Goal: Check status

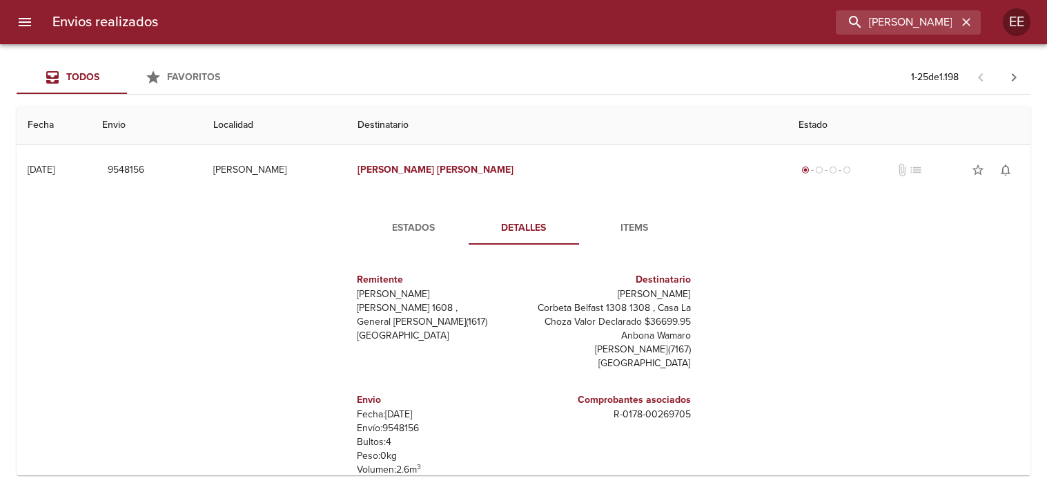
click at [914, 26] on input "[PERSON_NAME]" at bounding box center [897, 22] width 122 height 24
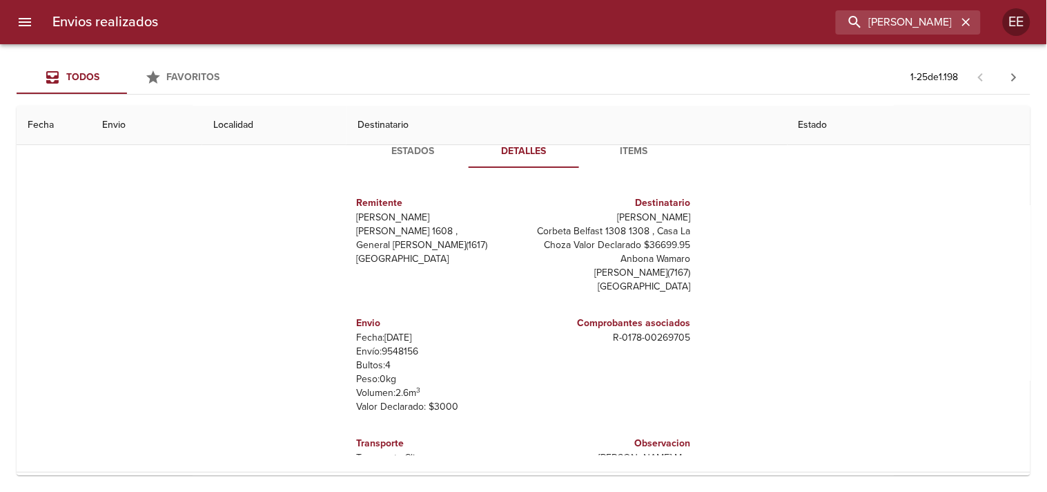
click at [914, 26] on input "[PERSON_NAME]" at bounding box center [897, 22] width 122 height 24
type input "[PERSON_NAME]"
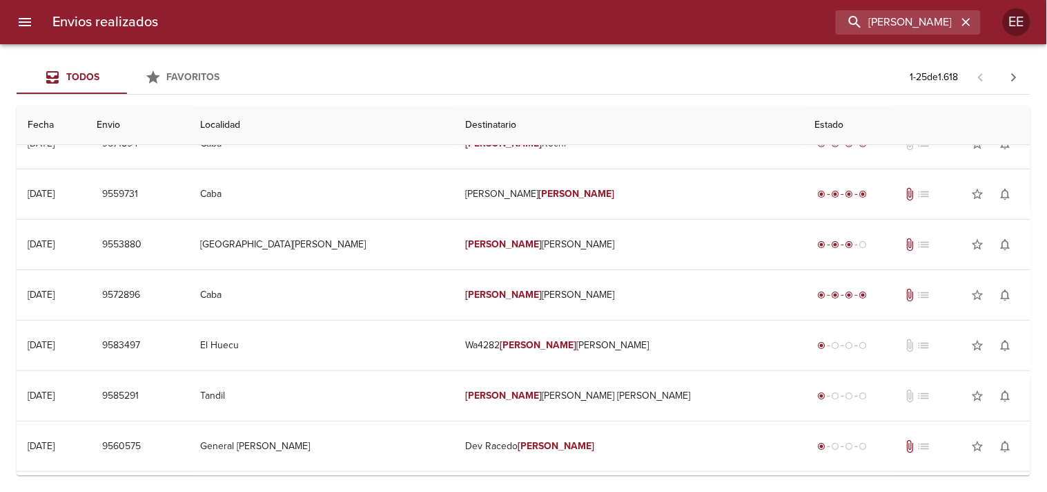
scroll to position [0, 0]
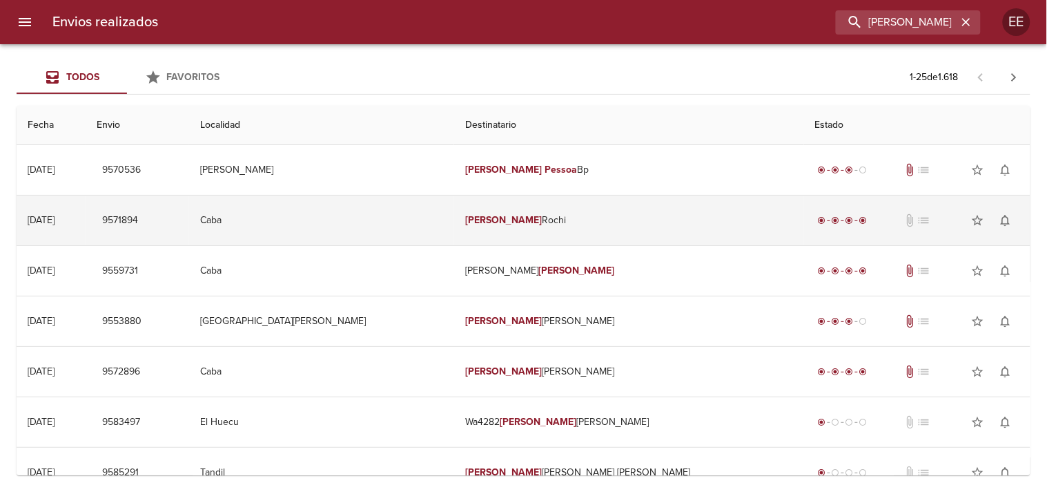
click at [541, 196] on td "[PERSON_NAME]" at bounding box center [629, 220] width 350 height 50
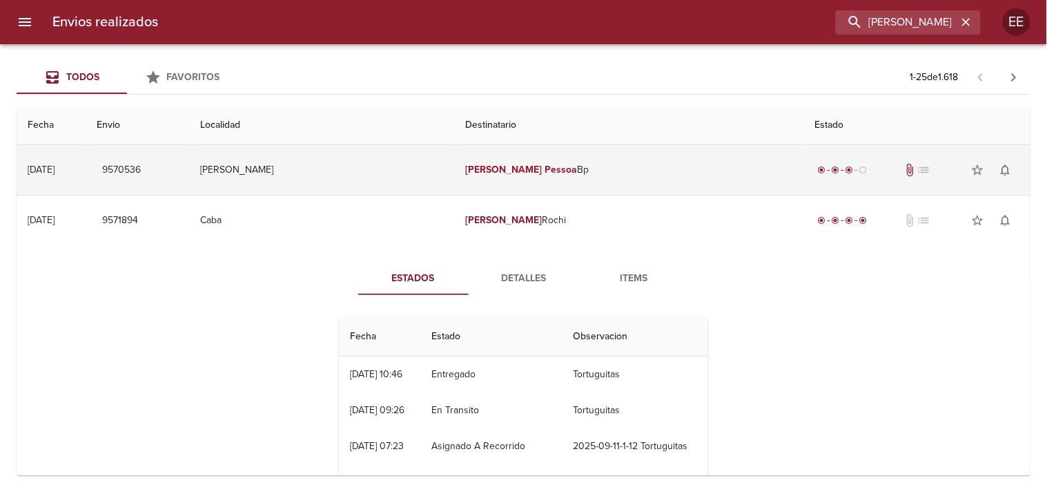
click at [551, 174] on td "[PERSON_NAME] Bp" at bounding box center [629, 170] width 350 height 50
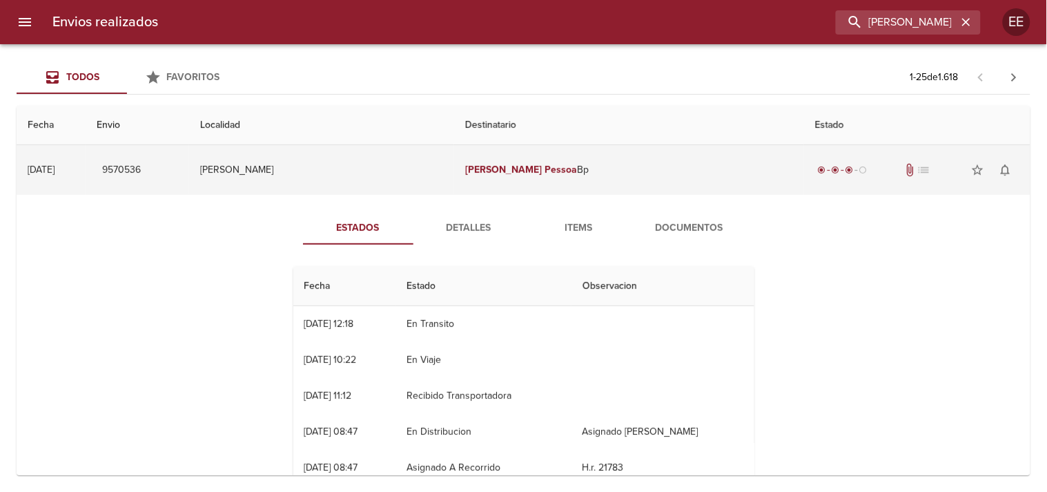
click at [501, 168] on em "[PERSON_NAME]" at bounding box center [503, 170] width 77 height 12
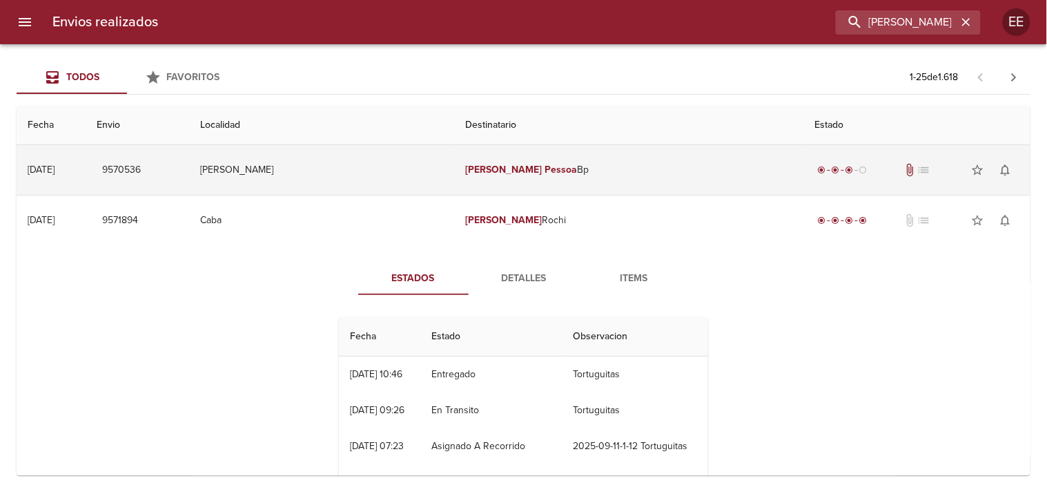
click at [501, 168] on em "[PERSON_NAME]" at bounding box center [503, 170] width 77 height 12
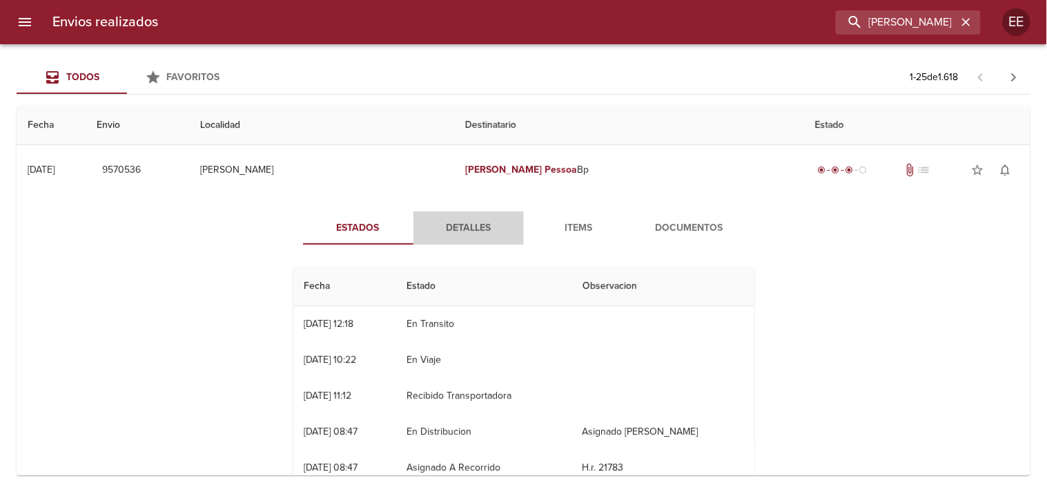
click at [445, 224] on span "Detalles" at bounding box center [469, 228] width 94 height 17
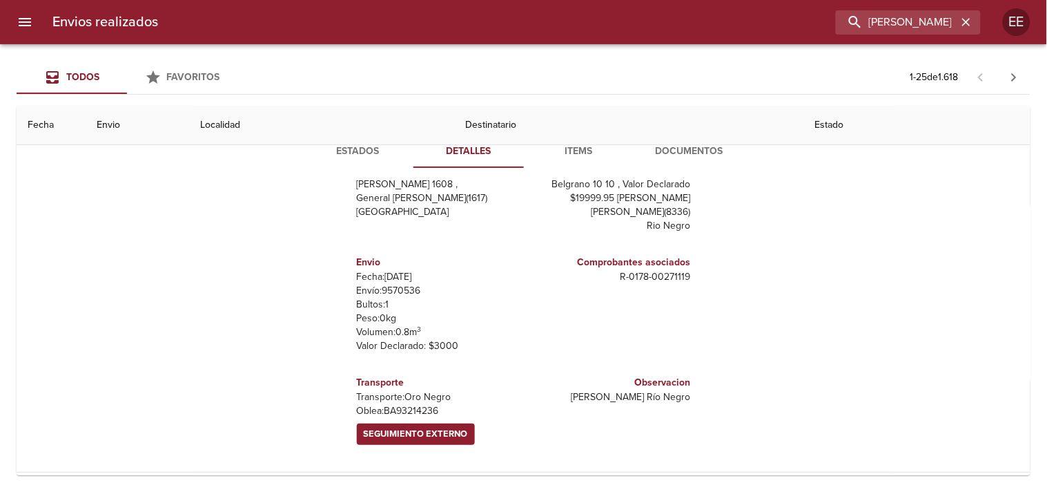
scroll to position [153, 0]
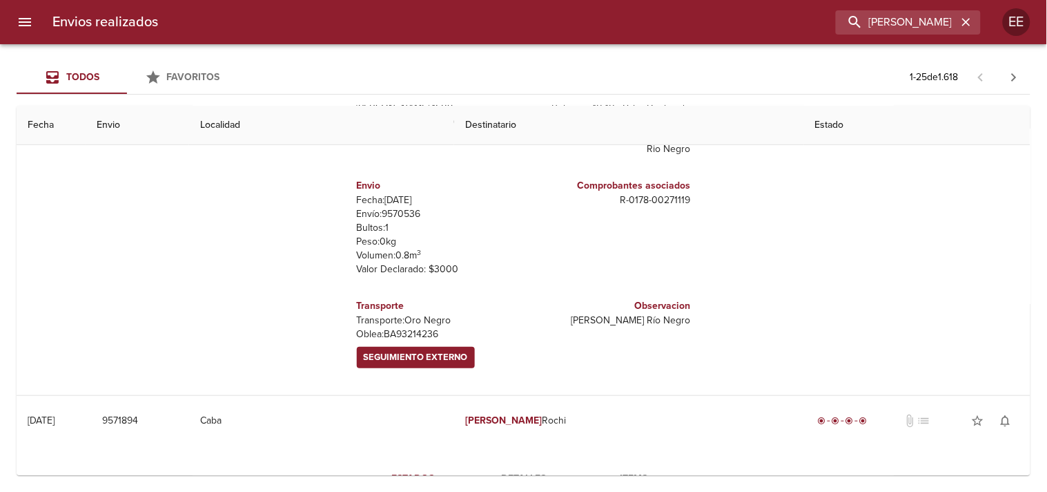
click at [411, 327] on p "[PERSON_NAME]: BA93214236" at bounding box center [438, 334] width 162 height 14
copy p "BA93214236"
click at [409, 349] on span "Seguimiento Externo" at bounding box center [416, 357] width 104 height 16
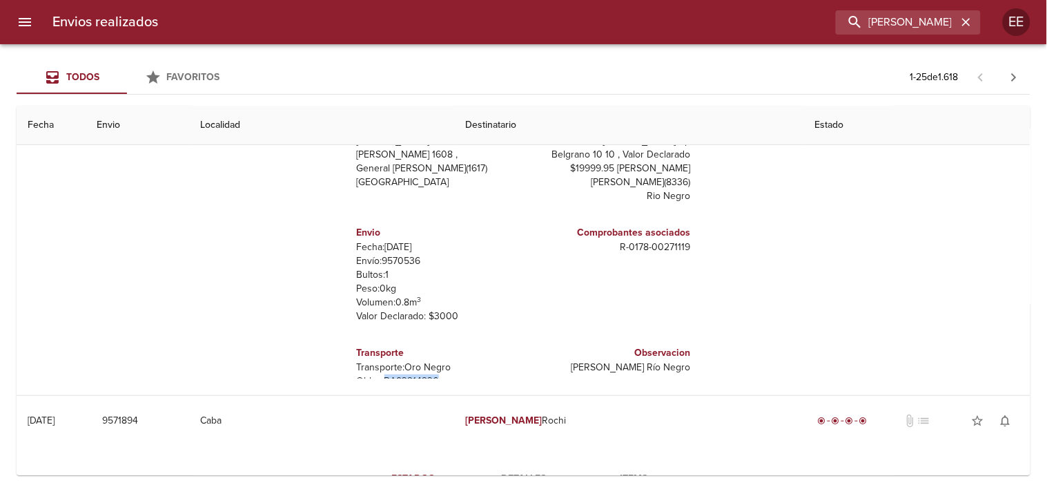
scroll to position [0, 0]
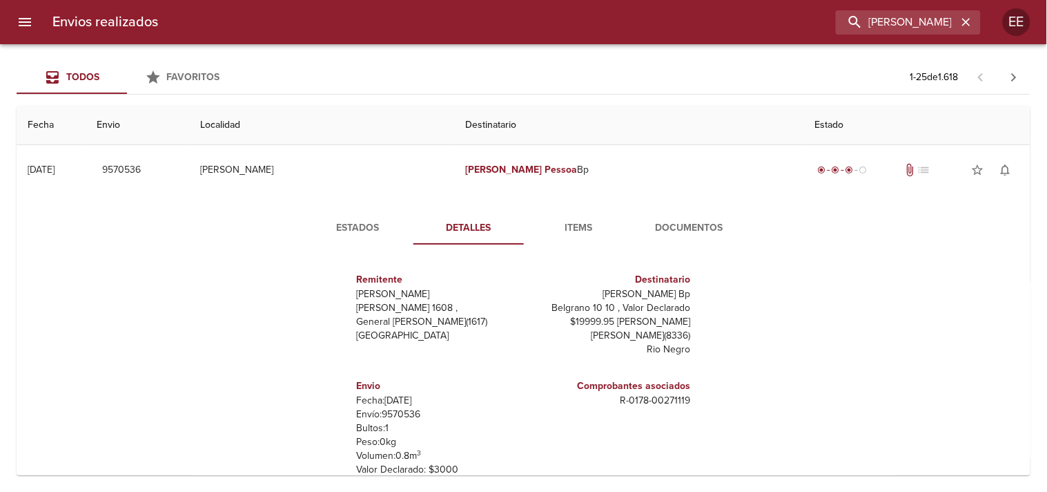
click at [329, 223] on span "Estados" at bounding box center [358, 228] width 94 height 17
